Goal: Task Accomplishment & Management: Manage account settings

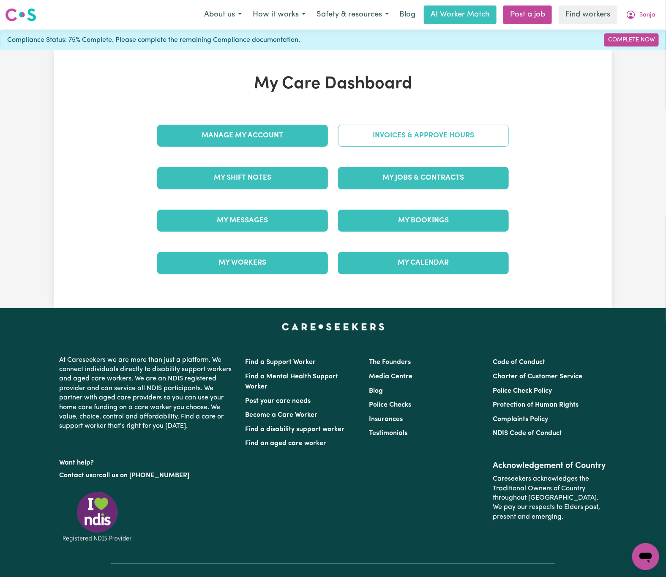
click at [470, 141] on link "Invoices & Approve Hours" at bounding box center [423, 136] width 171 height 22
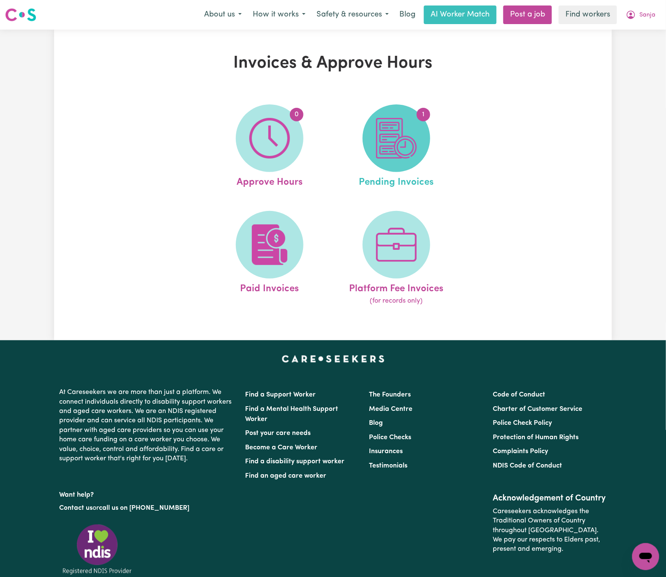
click at [417, 143] on span "1" at bounding box center [397, 138] width 68 height 68
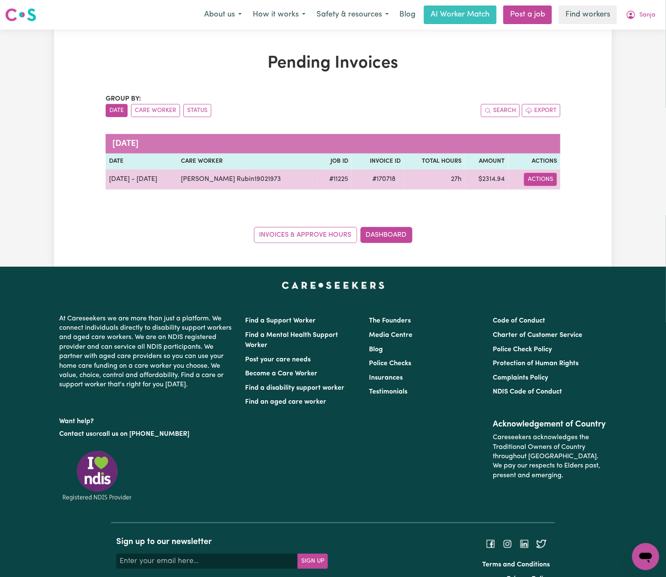
click at [552, 183] on button "Actions" at bounding box center [540, 179] width 33 height 13
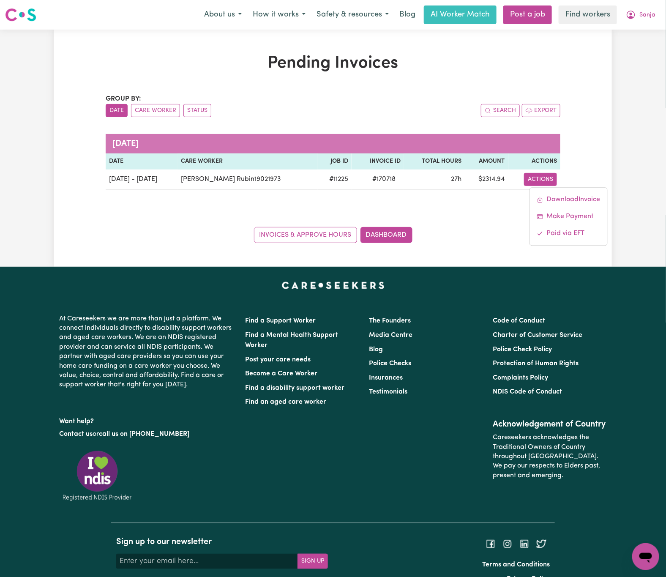
click at [597, 139] on div "Pending Invoices Group by: Date Care Worker Status Search Export [DATE] Date Ca…" at bounding box center [333, 148] width 558 height 190
click at [649, 9] on button "Sanja" at bounding box center [640, 15] width 41 height 18
click at [650, 37] on link "My Dashboard" at bounding box center [627, 33] width 67 height 16
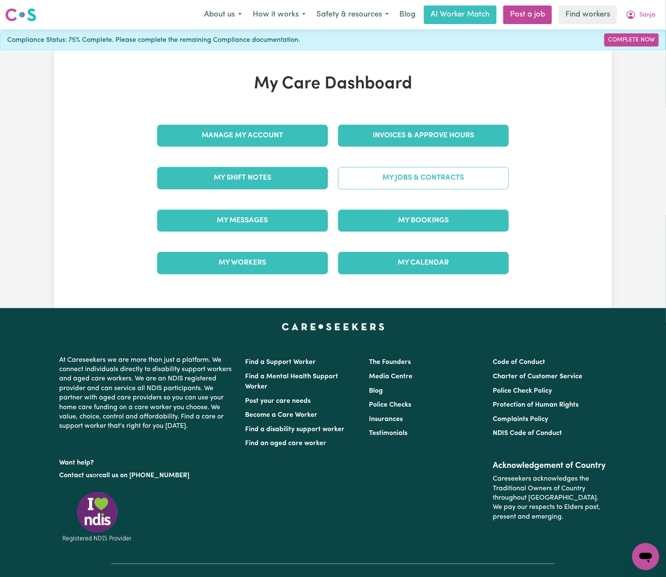
click at [464, 176] on link "My Jobs & Contracts" at bounding box center [423, 178] width 171 height 22
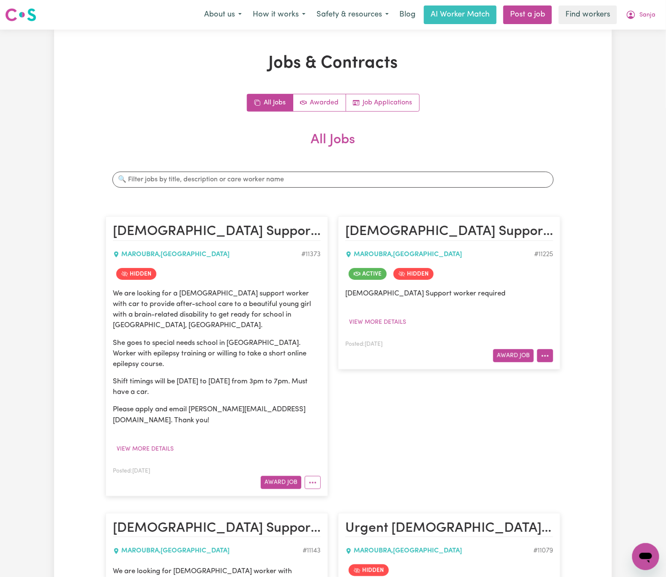
click at [546, 360] on button "More options" at bounding box center [545, 355] width 16 height 13
click at [573, 375] on link "View/Edit Contract" at bounding box center [579, 375] width 82 height 17
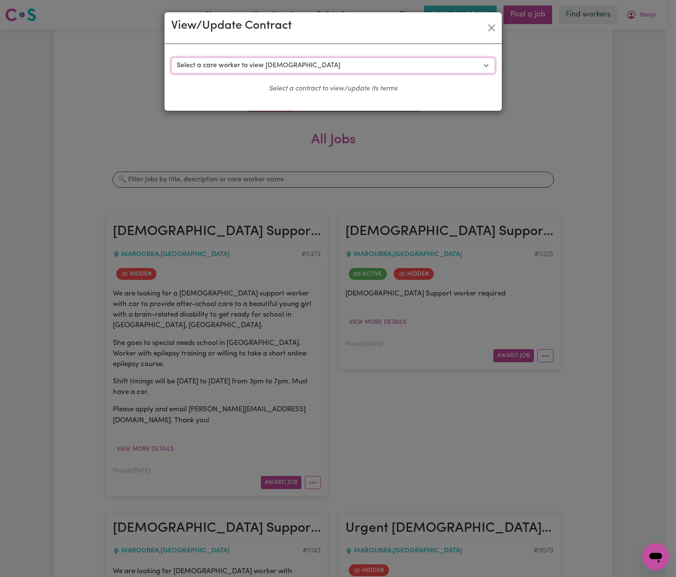
click at [410, 66] on select "Select a care worker to view [DEMOGRAPHIC_DATA] #8434 - [PERSON_NAME] (contract…" at bounding box center [333, 65] width 324 height 16
select select "8056"
click at [171, 57] on select "Select a care worker to view [DEMOGRAPHIC_DATA] #8434 - [PERSON_NAME] (contract…" at bounding box center [333, 65] width 324 height 16
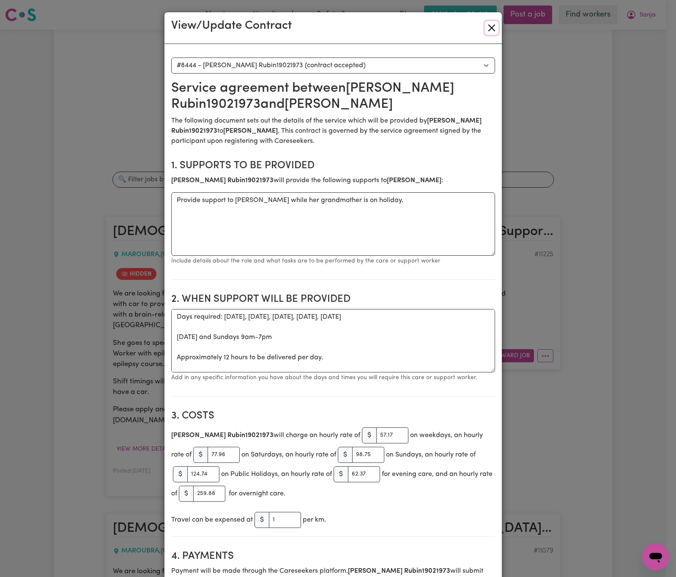
click at [491, 26] on button "Close" at bounding box center [492, 28] width 14 height 14
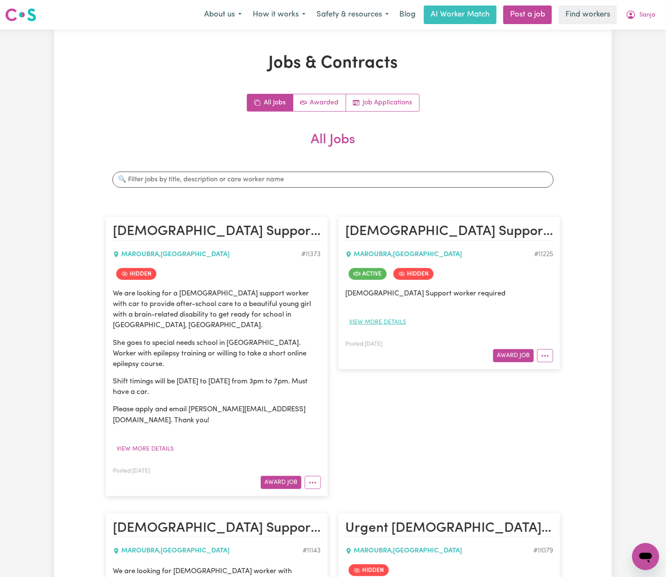
click at [388, 322] on button "View more details" at bounding box center [377, 322] width 65 height 13
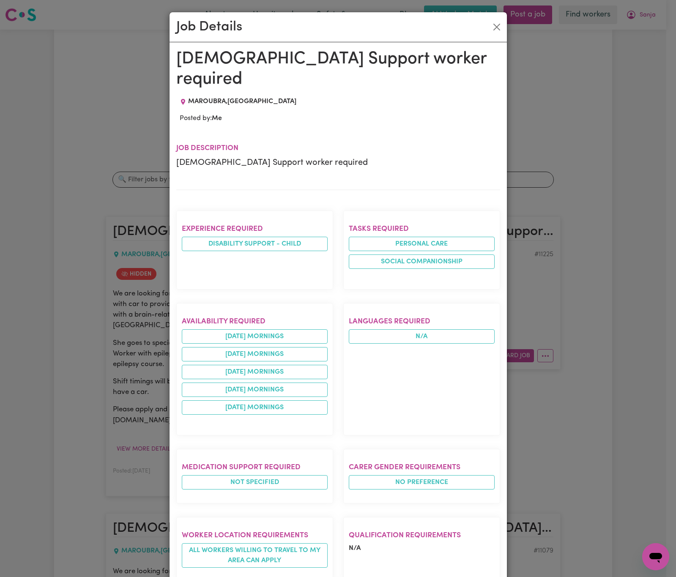
click at [500, 23] on div "Job Details" at bounding box center [337, 27] width 337 height 30
drag, startPoint x: 487, startPoint y: 30, endPoint x: 491, endPoint y: 35, distance: 6.3
click at [490, 30] on button "Close" at bounding box center [497, 27] width 14 height 14
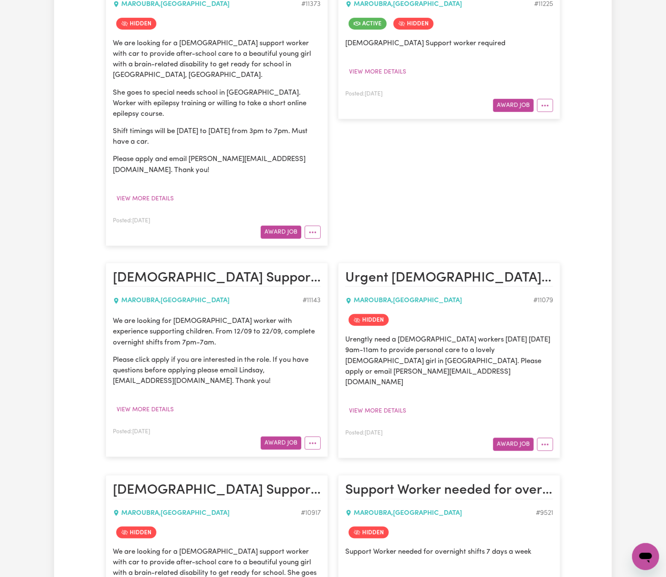
scroll to position [254, 0]
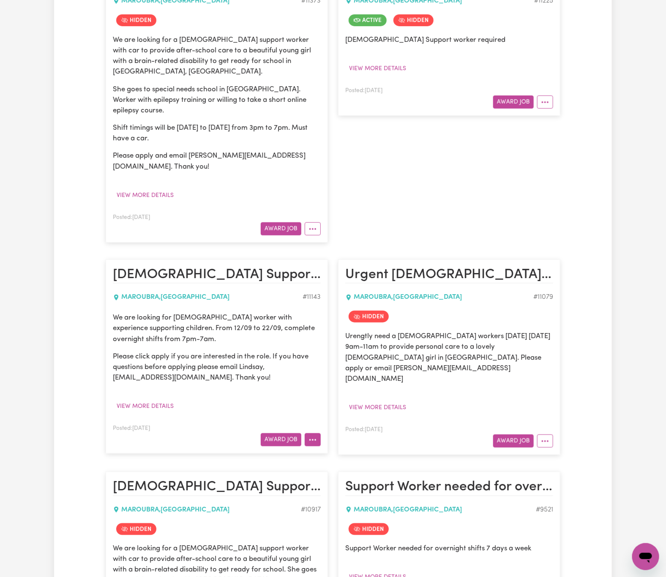
click at [310, 444] on icon "More options" at bounding box center [312, 440] width 8 height 8
click at [298, 396] on div "We are looking for [DEMOGRAPHIC_DATA] worker with experience supporting childre…" at bounding box center [217, 362] width 208 height 101
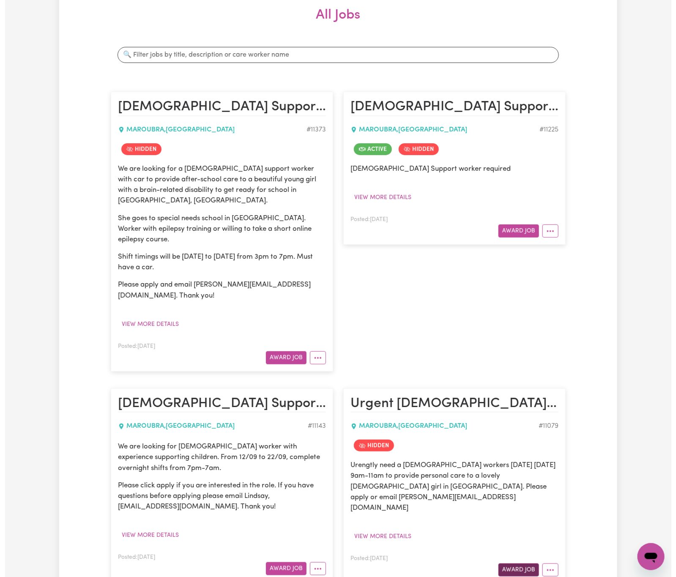
scroll to position [0, 0]
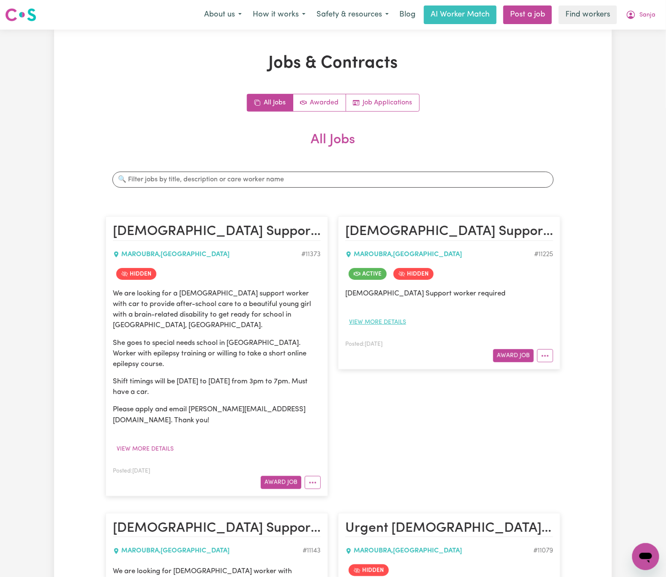
click at [388, 321] on button "View more details" at bounding box center [377, 322] width 65 height 13
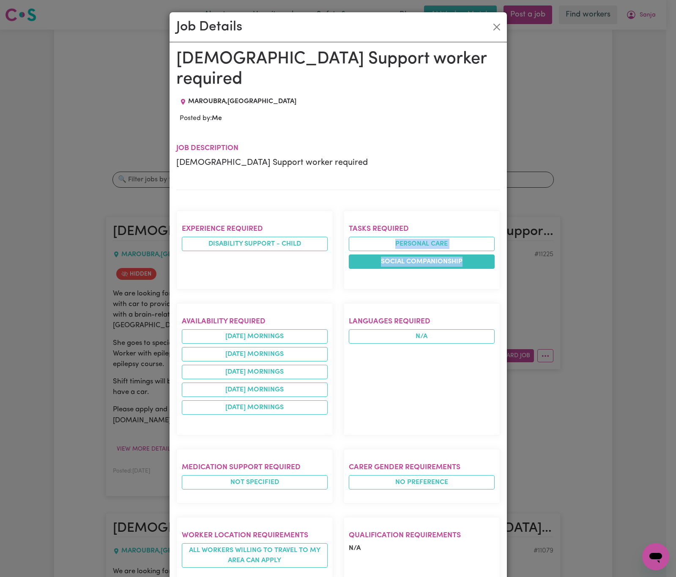
drag, startPoint x: 383, startPoint y: 226, endPoint x: 488, endPoint y: 250, distance: 107.5
click at [488, 250] on ul "Personal care Social companionship" at bounding box center [422, 253] width 146 height 32
copy ul "Personal care Social companionship"
click at [547, 355] on div "Job Details [DEMOGRAPHIC_DATA] Support worker required MAROUBRA , [GEOGRAPHIC_D…" at bounding box center [338, 288] width 676 height 577
click at [494, 26] on button "Close" at bounding box center [497, 27] width 14 height 14
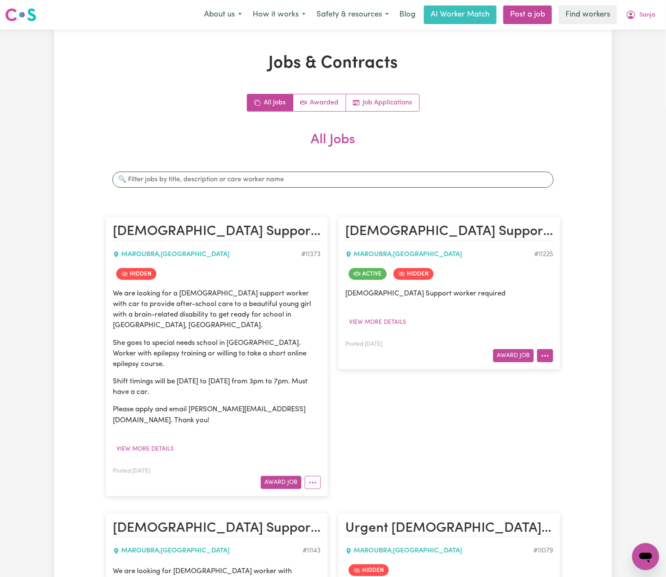
click at [548, 358] on button "More options" at bounding box center [545, 355] width 16 height 13
click at [581, 376] on link "View/Edit Contract" at bounding box center [579, 375] width 82 height 17
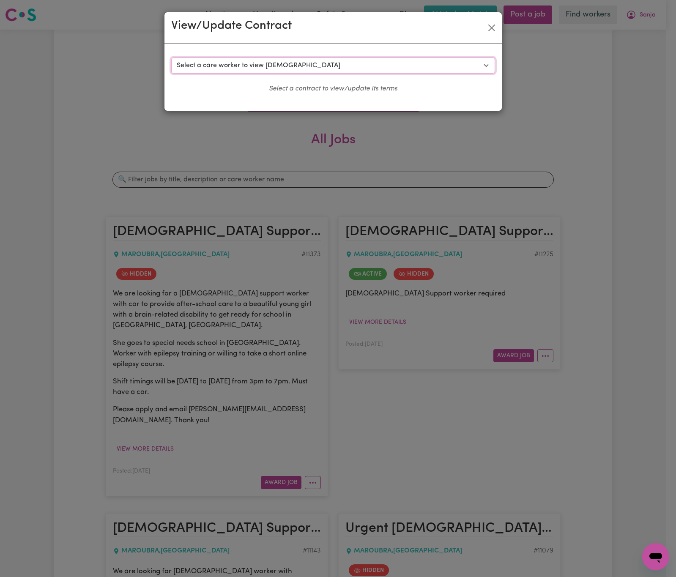
click at [344, 66] on select "Select a care worker to view [DEMOGRAPHIC_DATA] #8434 - [PERSON_NAME] (contract…" at bounding box center [333, 65] width 324 height 16
select select "8056"
click at [171, 57] on select "Select a care worker to view [DEMOGRAPHIC_DATA] #8434 - [PERSON_NAME] (contract…" at bounding box center [333, 65] width 324 height 16
